Goal: Transaction & Acquisition: Purchase product/service

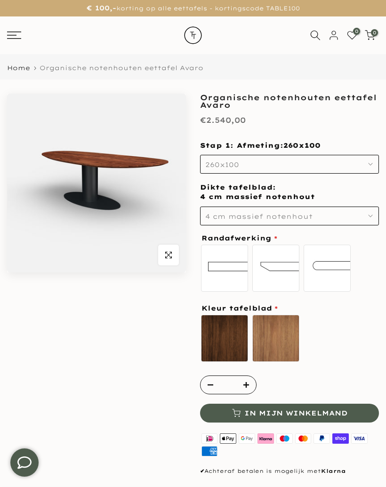
click at [373, 169] on button "260x100" at bounding box center [289, 164] width 179 height 19
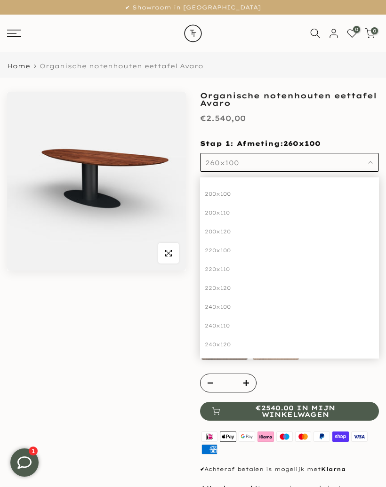
click at [14, 35] on icon at bounding box center [14, 34] width 14 height 8
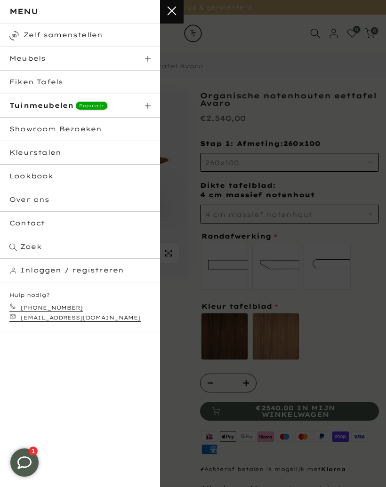
click at [50, 81] on html "Eiken Tafels" at bounding box center [80, 83] width 160 height 24
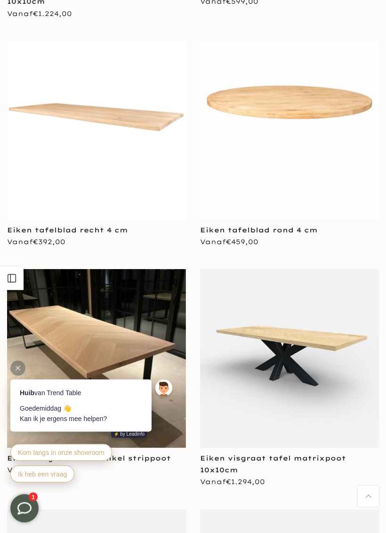
scroll to position [3716, 0]
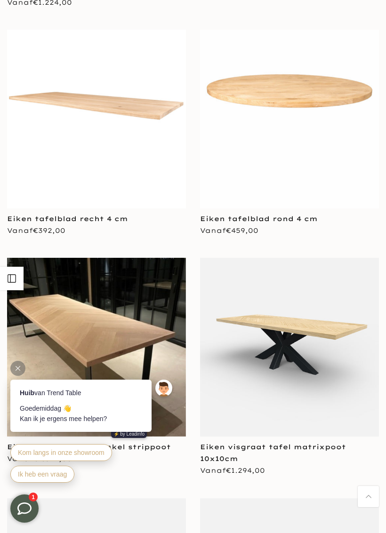
click at [306, 215] on link "Eiken tafelblad rond 4 cm" at bounding box center [259, 219] width 118 height 8
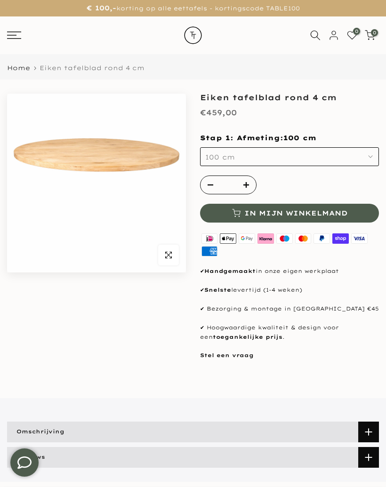
click at [372, 157] on icon "button" at bounding box center [370, 156] width 5 height 5
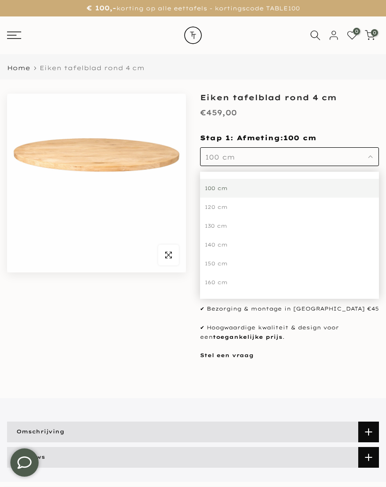
click at [338, 209] on div "120 cm" at bounding box center [289, 207] width 179 height 19
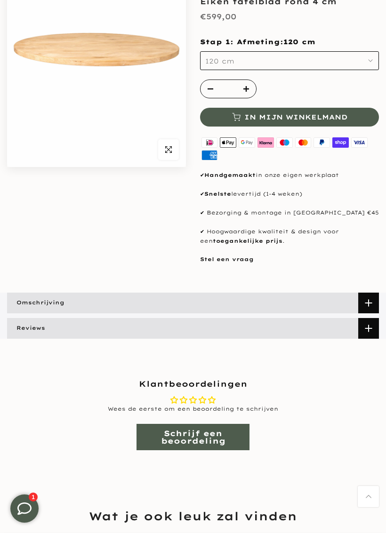
click at [372, 300] on span at bounding box center [368, 303] width 21 height 21
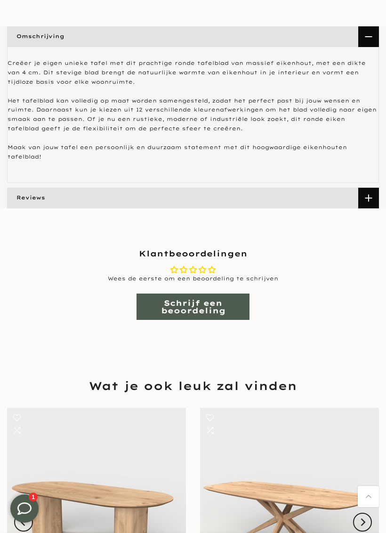
click at [374, 237] on div "**********" at bounding box center [193, 290] width 372 height 106
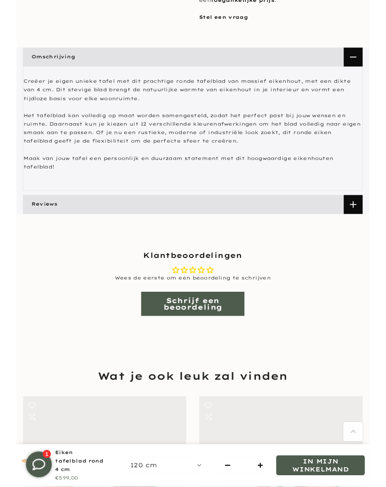
scroll to position [343, 0]
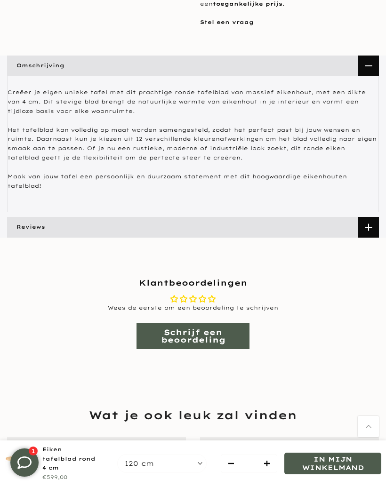
click at [367, 217] on span at bounding box center [368, 227] width 21 height 21
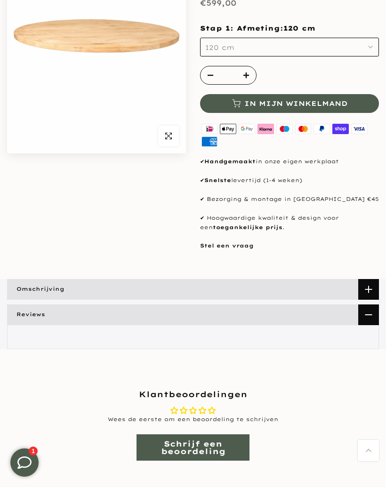
scroll to position [0, 0]
